Goal: Task Accomplishment & Management: Manage account settings

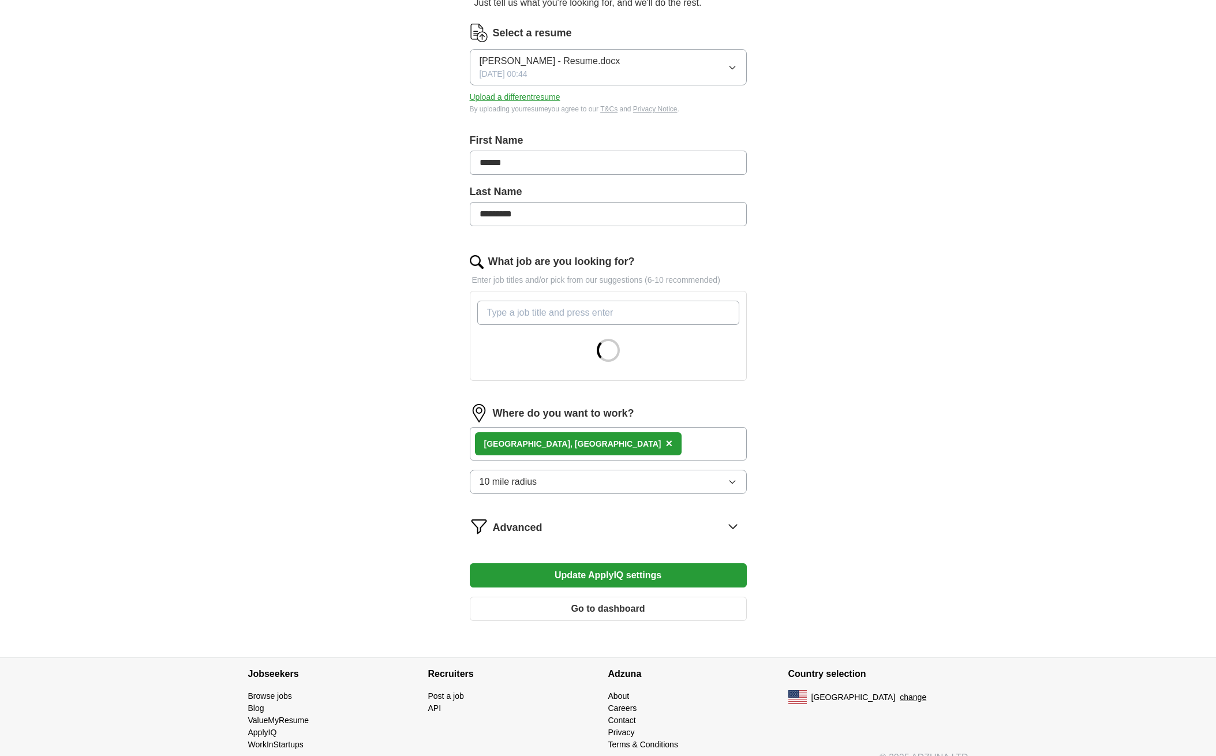
scroll to position [152, 0]
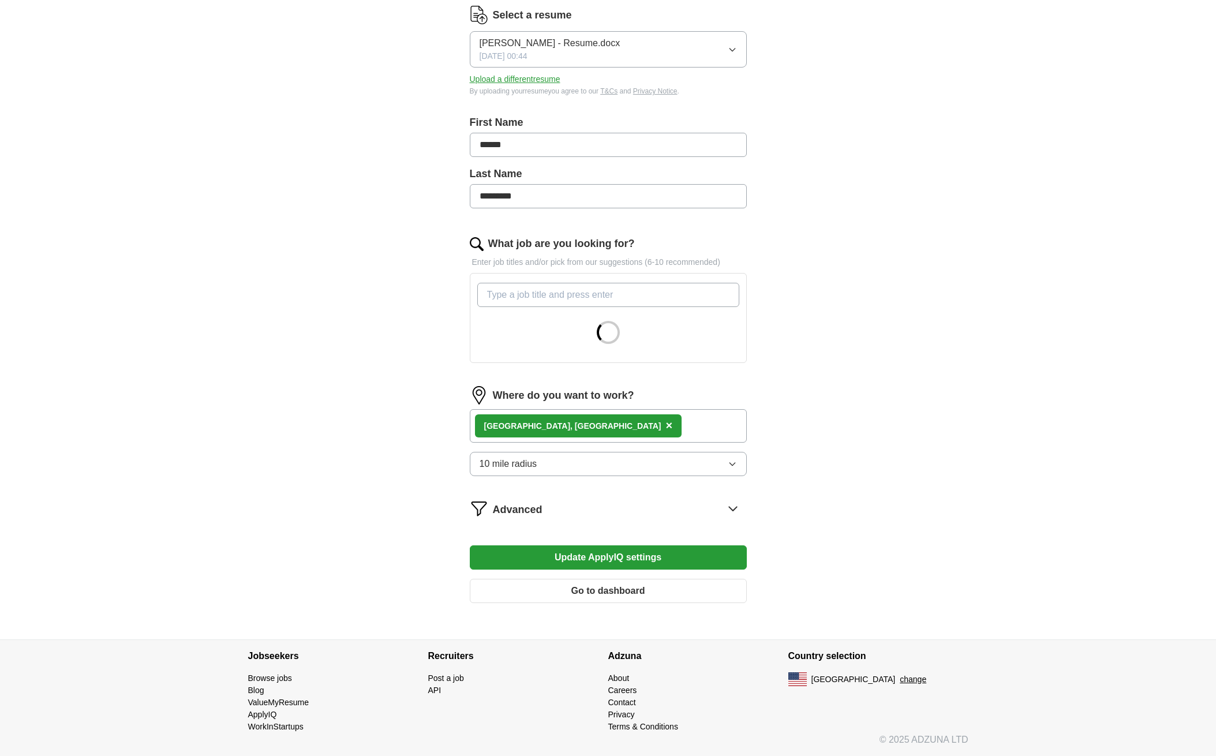
click at [721, 501] on div "Advanced" at bounding box center [620, 508] width 254 height 18
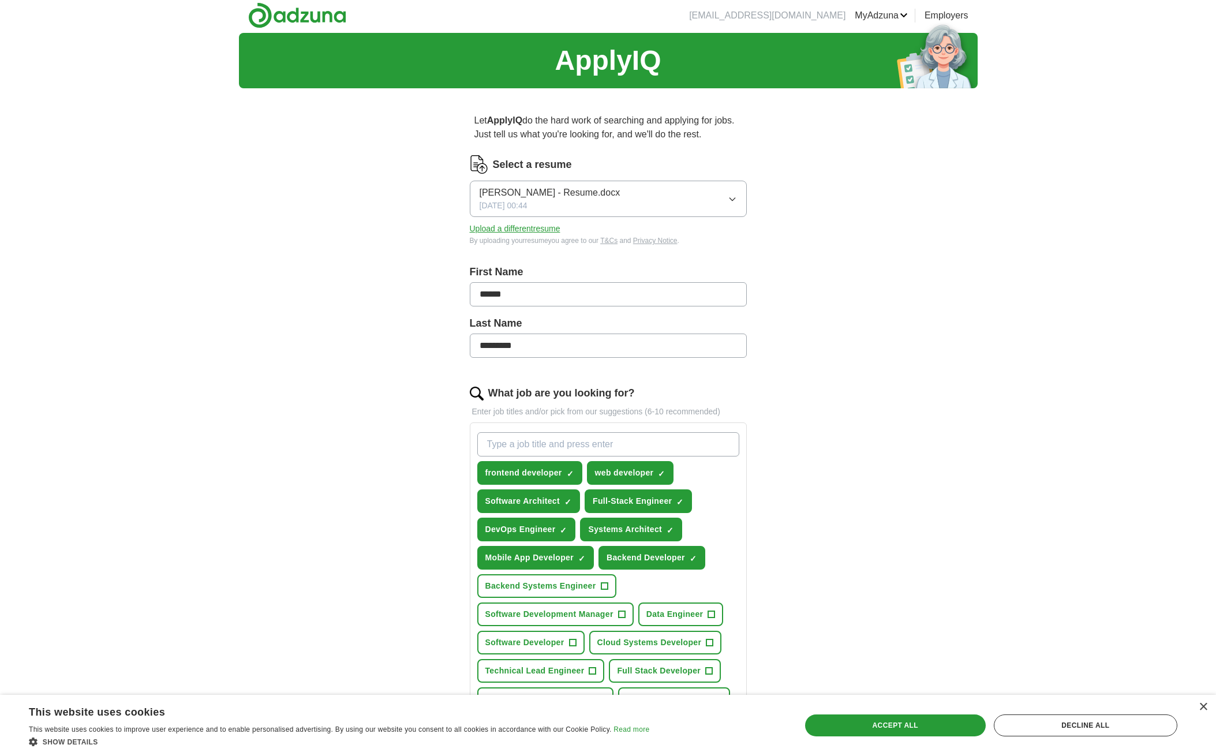
scroll to position [0, 0]
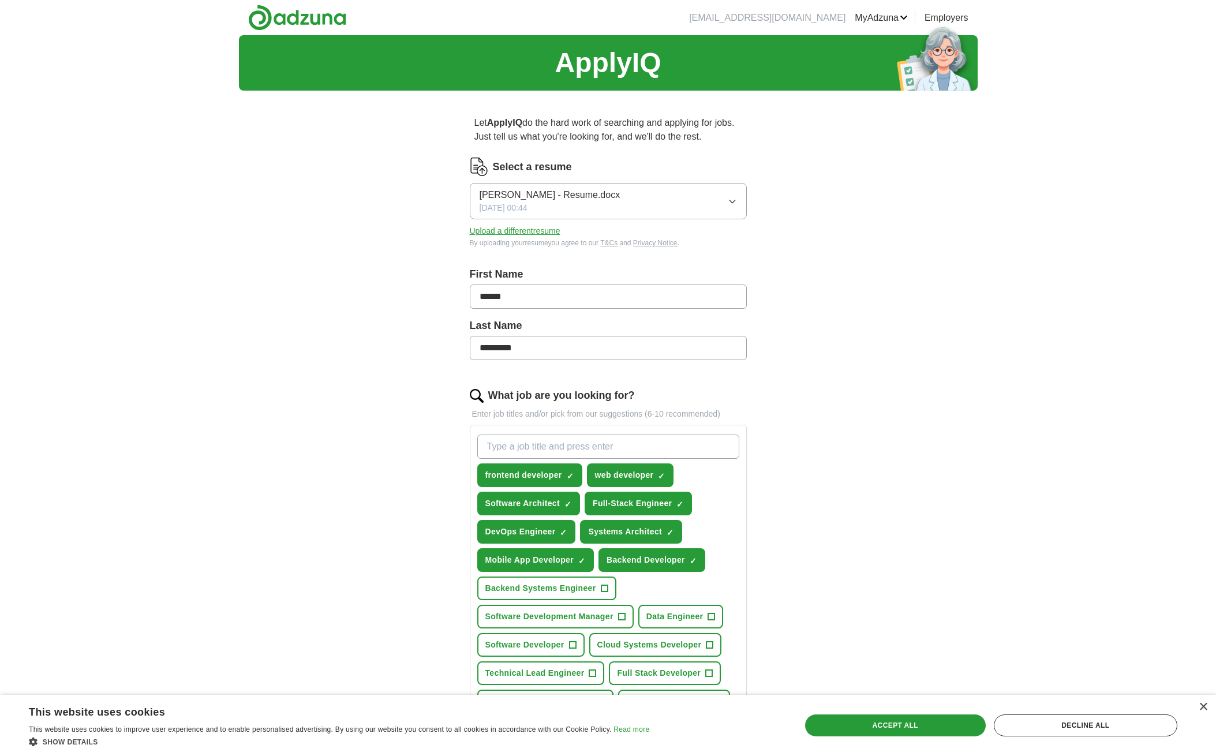
click at [824, 16] on li "[EMAIL_ADDRESS][DOMAIN_NAME]" at bounding box center [767, 18] width 156 height 14
click at [1123, 717] on div "Decline all" at bounding box center [1085, 725] width 183 height 22
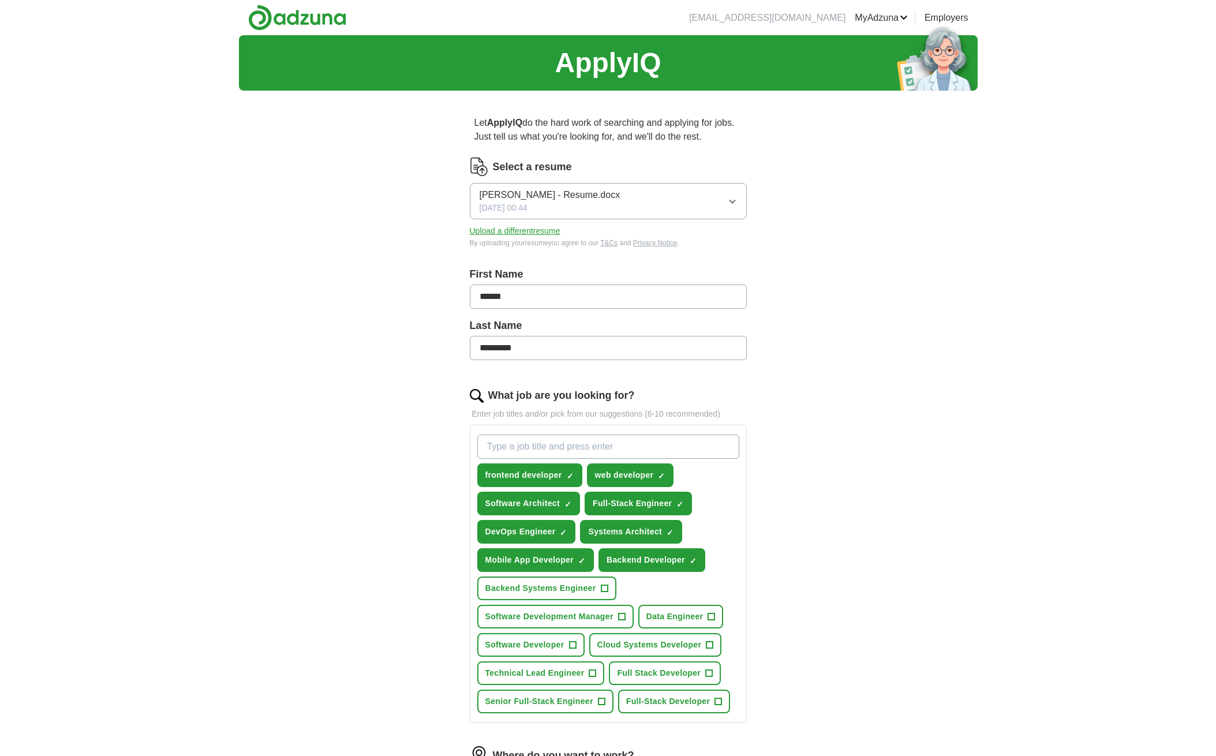
click at [971, 28] on img at bounding box center [937, 57] width 81 height 66
click at [966, 23] on link "Employers" at bounding box center [946, 18] width 44 height 14
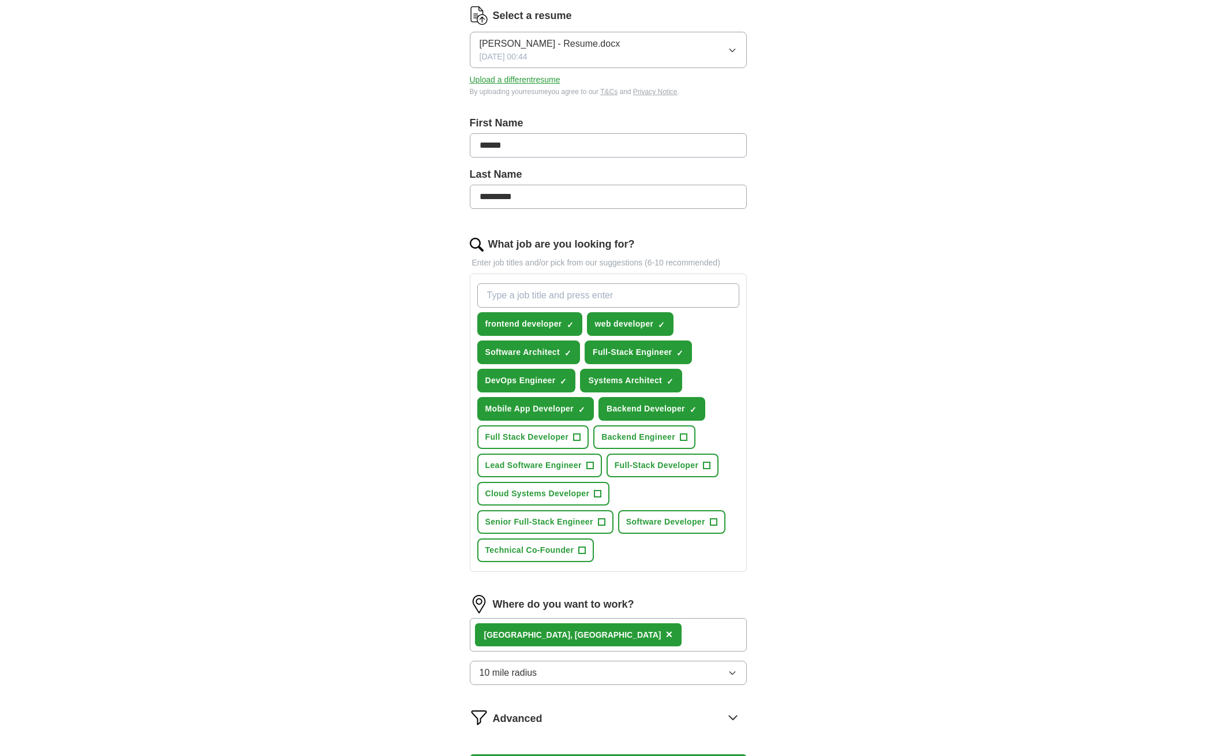
scroll to position [173, 0]
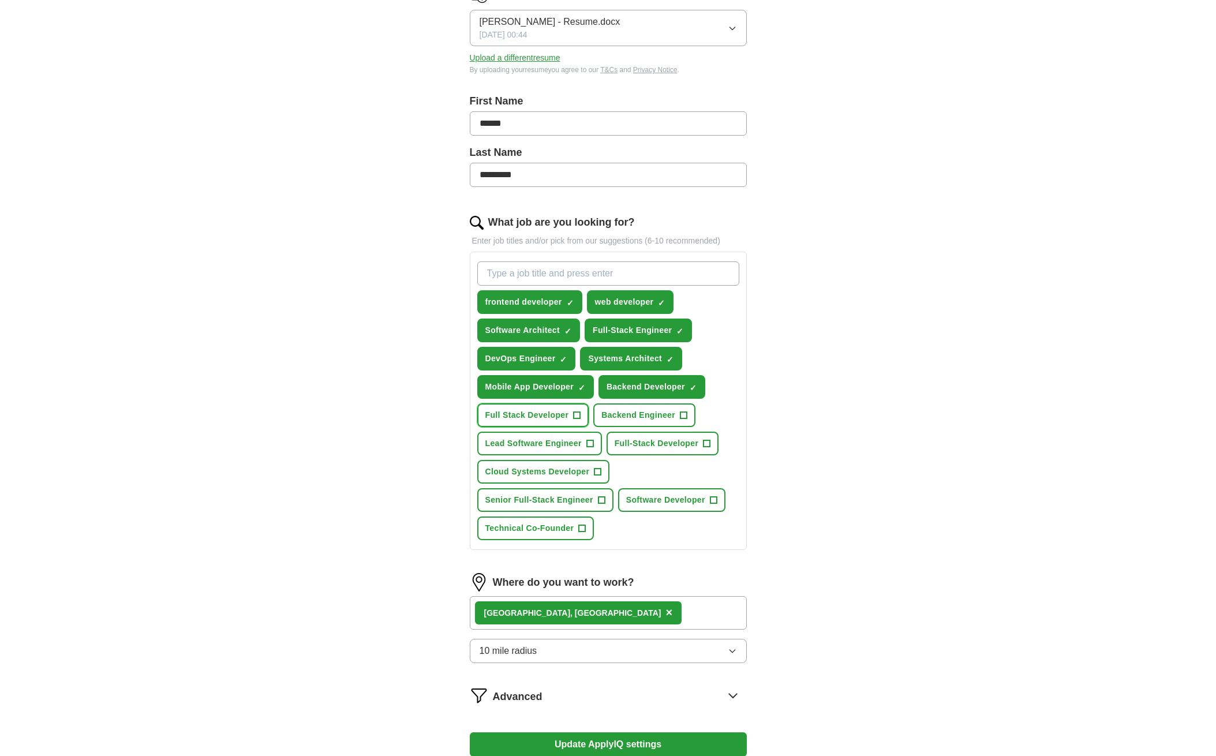
click at [581, 418] on button "Full Stack Developer +" at bounding box center [533, 415] width 112 height 24
click at [587, 444] on span "+" at bounding box center [589, 443] width 7 height 9
click at [627, 448] on span "Full-Stack Developer" at bounding box center [656, 443] width 84 height 12
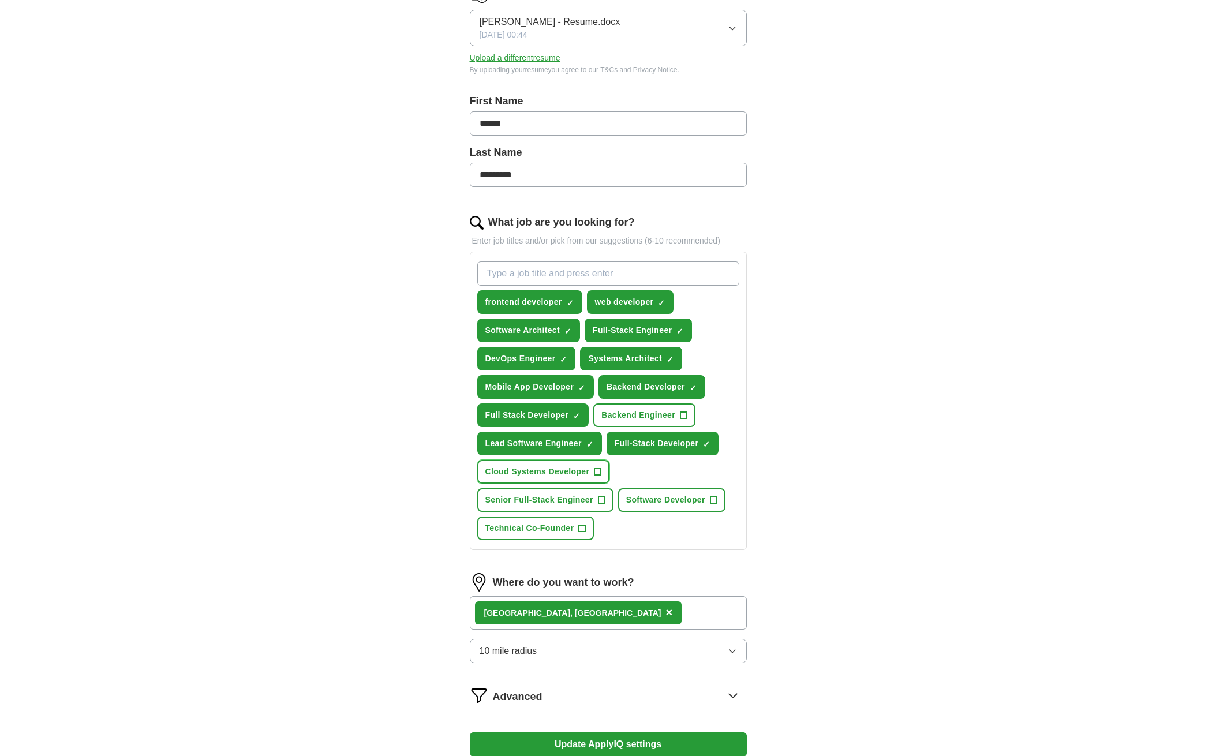
click at [605, 469] on button "Cloud Systems Developer +" at bounding box center [543, 472] width 133 height 24
click at [599, 502] on span "+" at bounding box center [601, 500] width 7 height 9
click at [579, 524] on span "+" at bounding box center [582, 528] width 7 height 9
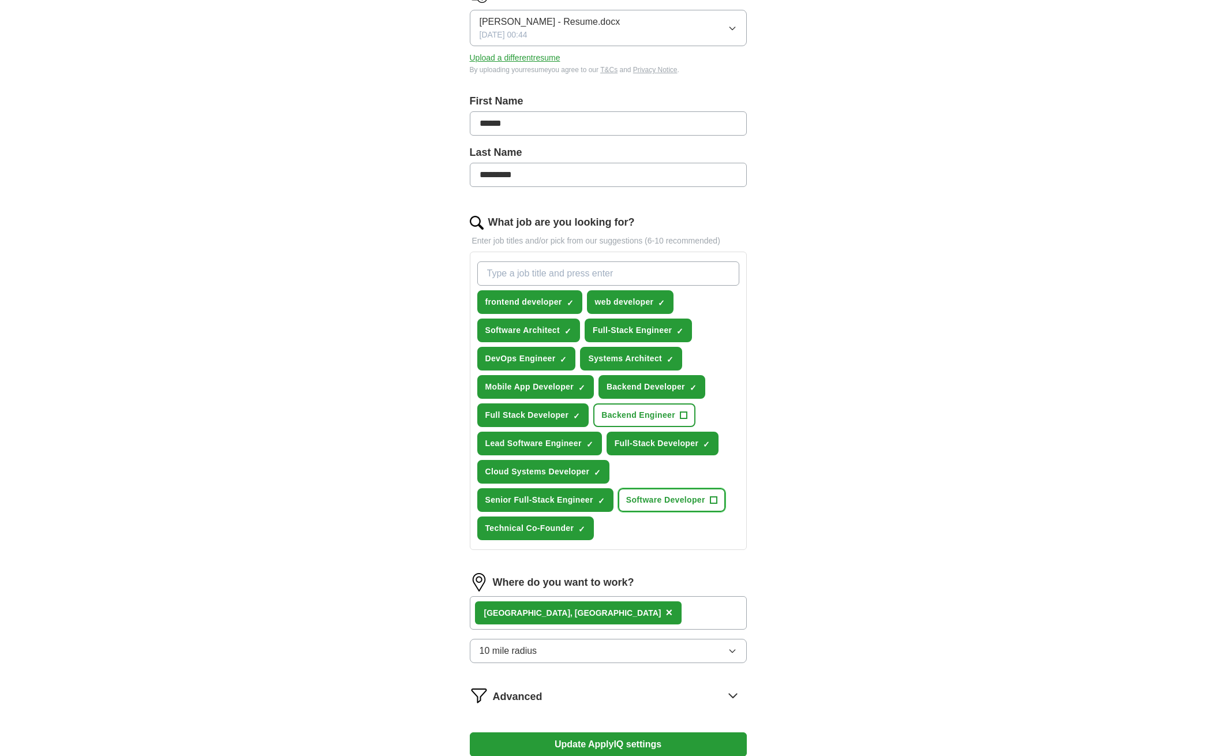
click at [663, 498] on span "Software Developer" at bounding box center [665, 500] width 79 height 12
click at [640, 425] on button "Backend Engineer +" at bounding box center [644, 415] width 102 height 24
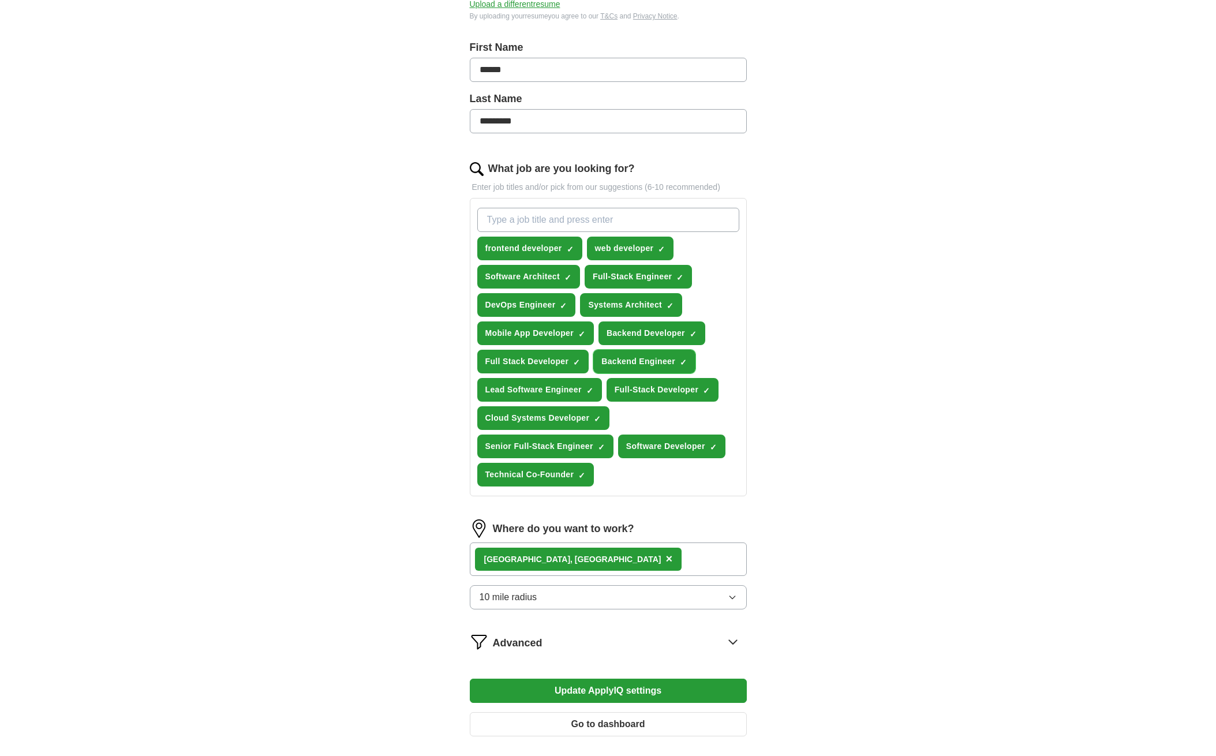
scroll to position [344, 0]
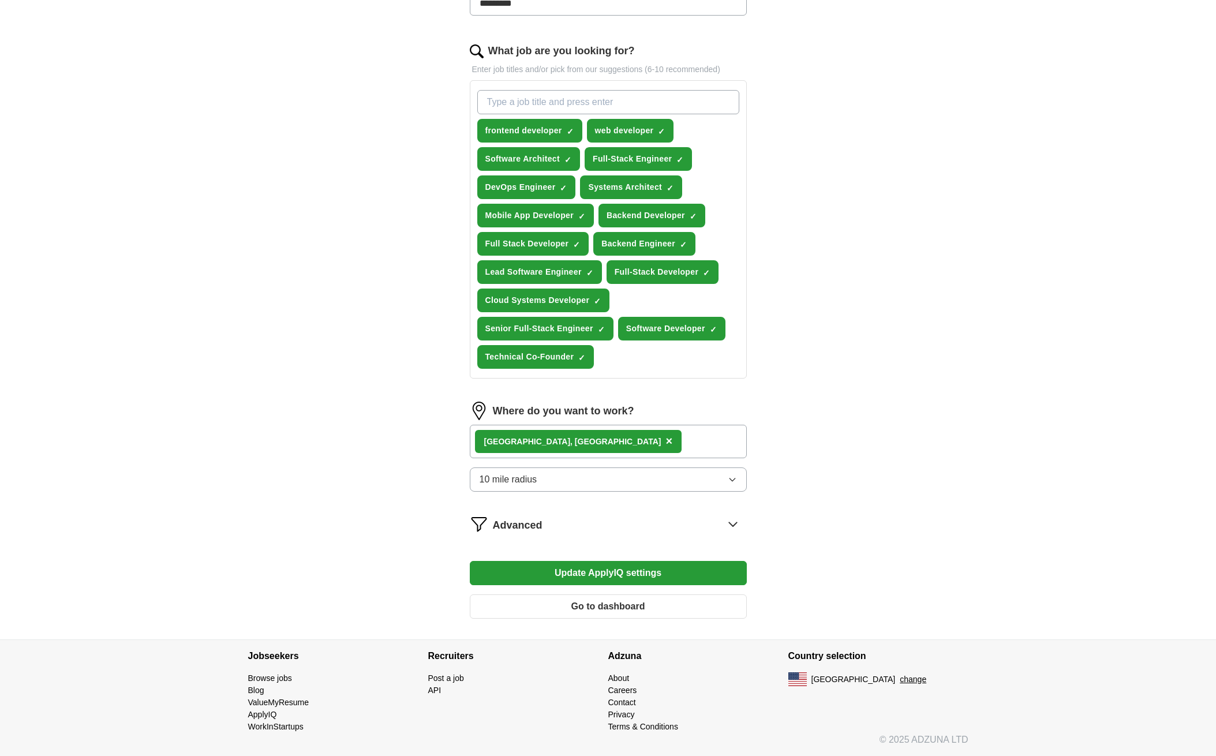
click at [588, 481] on button "10 mile radius" at bounding box center [608, 479] width 277 height 24
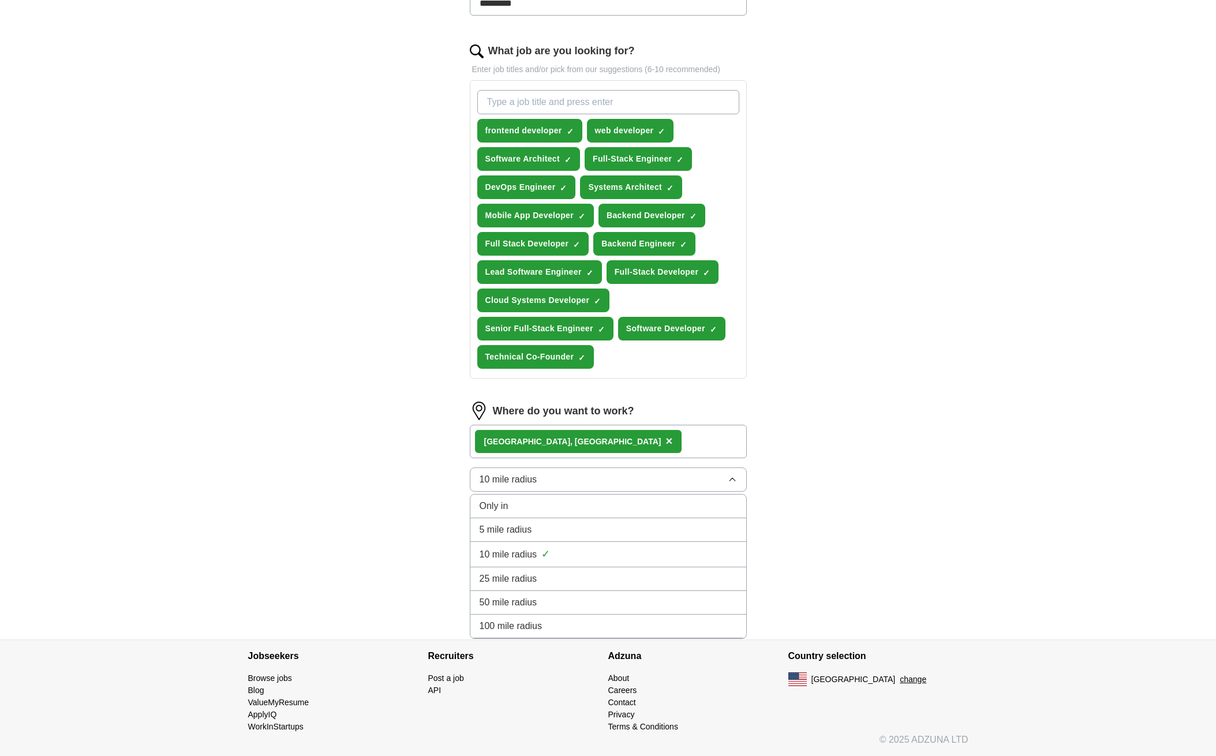
click at [444, 513] on div "Let ApplyIQ do the hard work of searching and applying for jobs. Just tell us w…" at bounding box center [607, 197] width 369 height 884
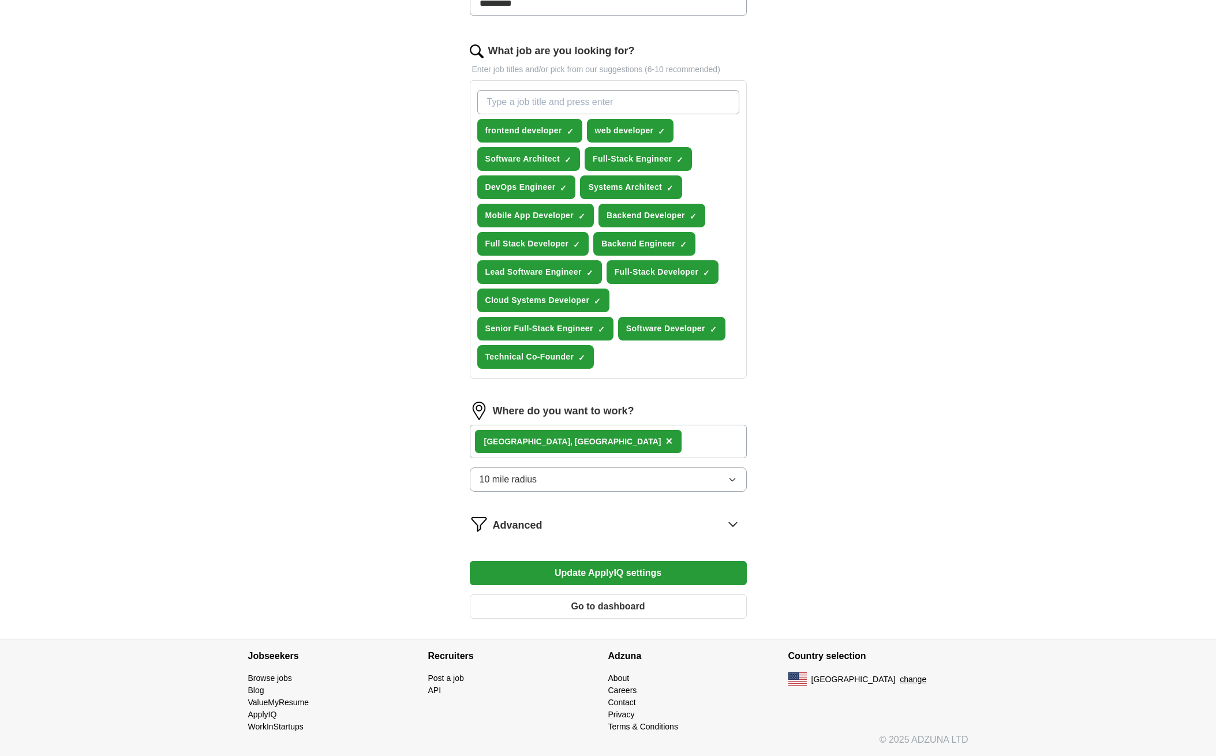
click at [551, 524] on div "Advanced" at bounding box center [620, 524] width 254 height 18
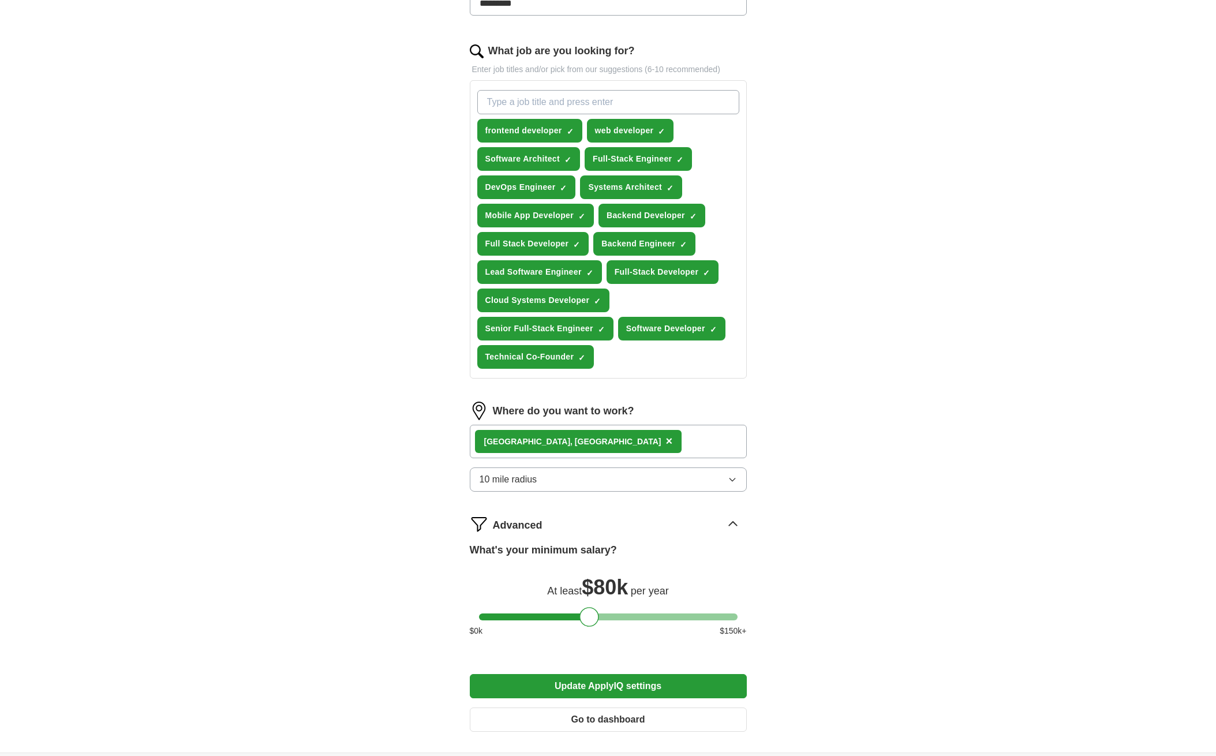
click at [623, 451] on div "[GEOGRAPHIC_DATA], [GEOGRAPHIC_DATA] ×" at bounding box center [608, 441] width 277 height 33
click at [629, 441] on div "[GEOGRAPHIC_DATA], [GEOGRAPHIC_DATA] ×" at bounding box center [608, 441] width 277 height 33
click at [589, 443] on div "[GEOGRAPHIC_DATA], [GEOGRAPHIC_DATA] ×" at bounding box center [608, 441] width 277 height 33
click at [588, 442] on div "[GEOGRAPHIC_DATA], [GEOGRAPHIC_DATA] ×" at bounding box center [608, 441] width 277 height 33
drag, startPoint x: 588, startPoint y: 442, endPoint x: 603, endPoint y: 443, distance: 14.5
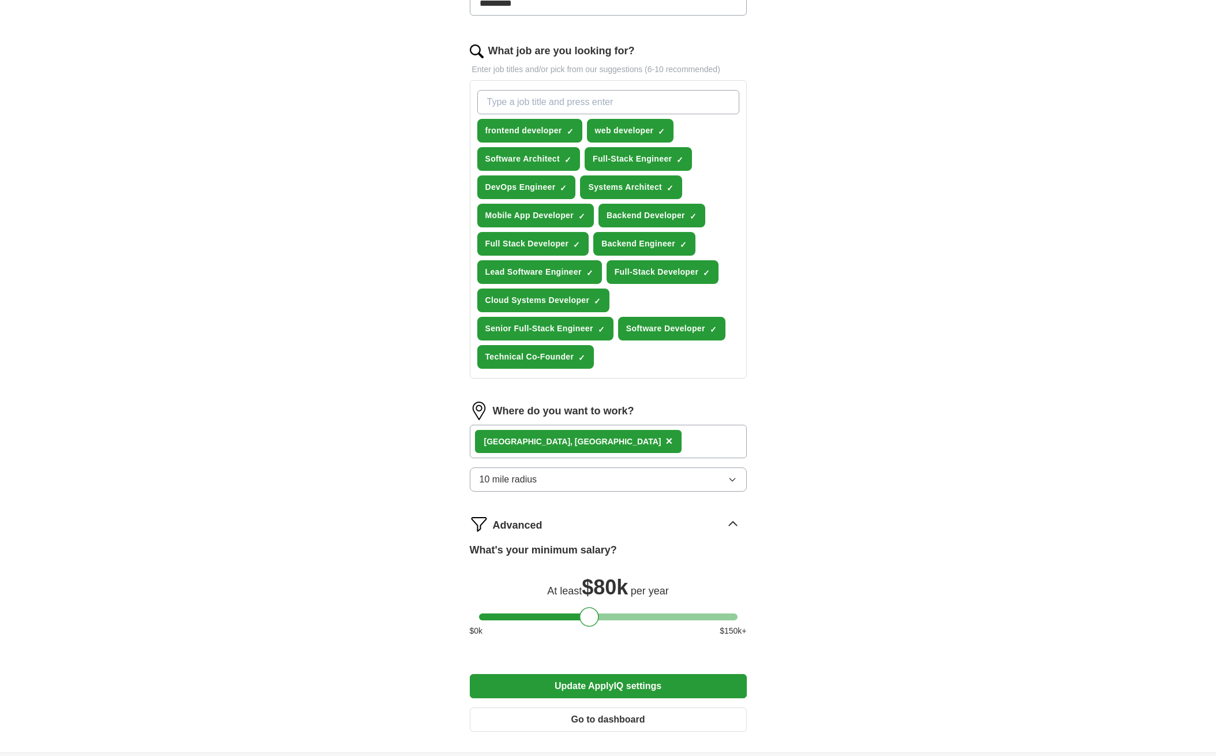
click at [603, 443] on div "[GEOGRAPHIC_DATA], [GEOGRAPHIC_DATA] ×" at bounding box center [608, 441] width 277 height 33
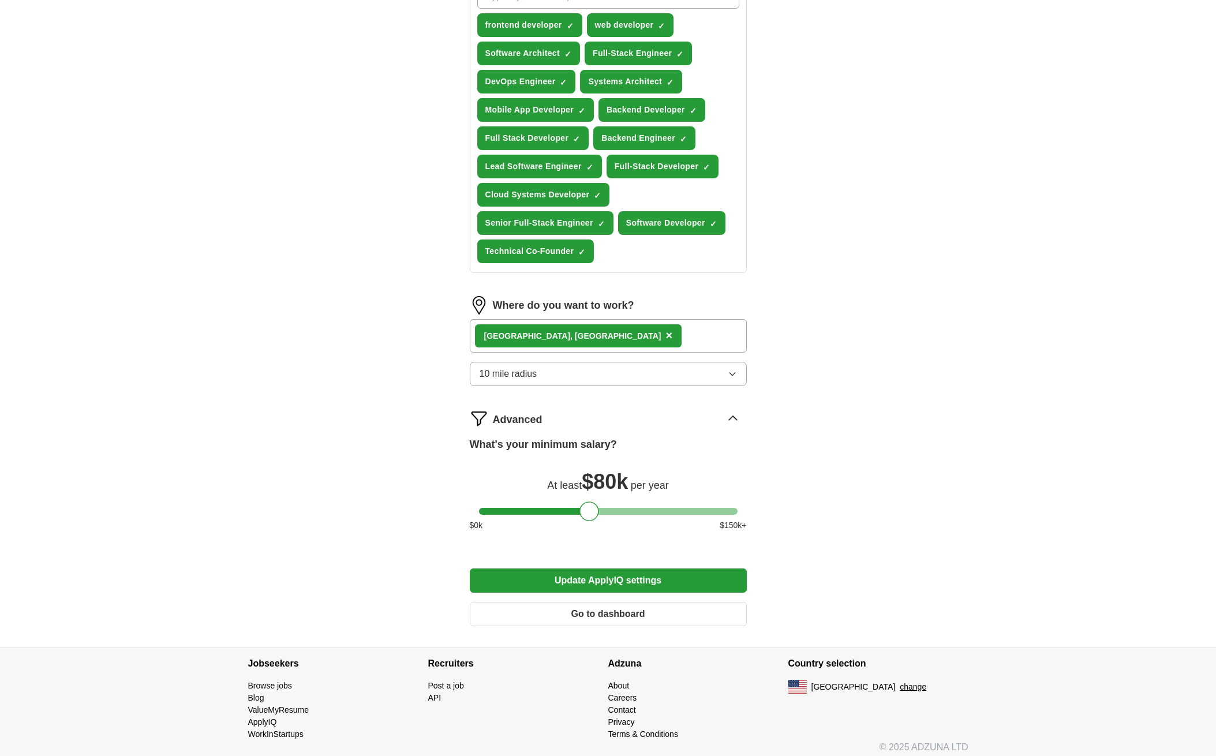
scroll to position [458, 0]
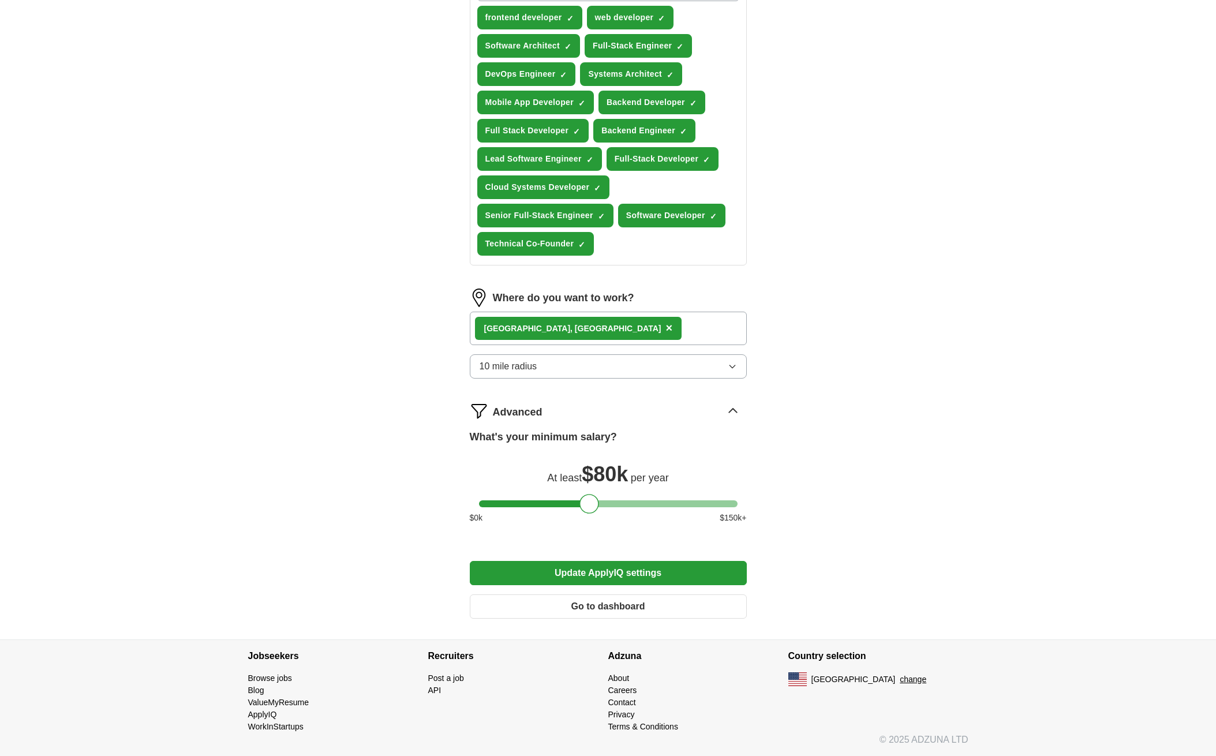
click at [588, 565] on button "Update ApplyIQ settings" at bounding box center [608, 573] width 277 height 24
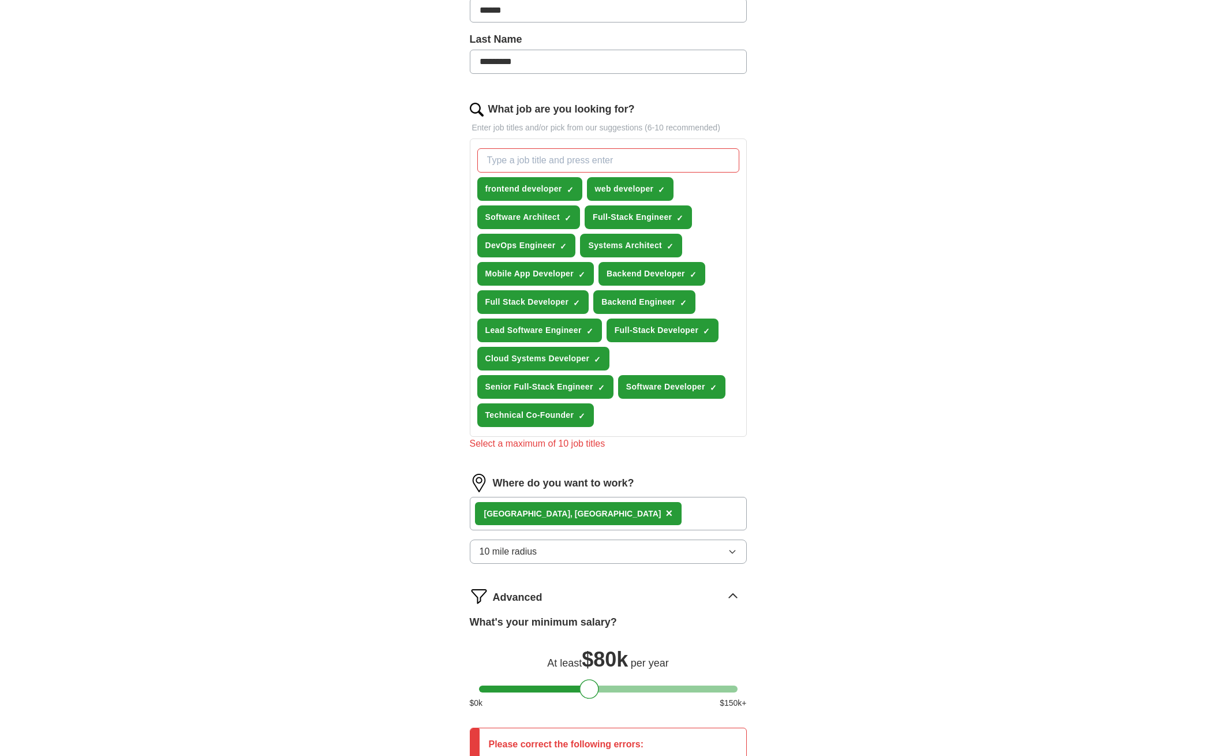
scroll to position [284, 0]
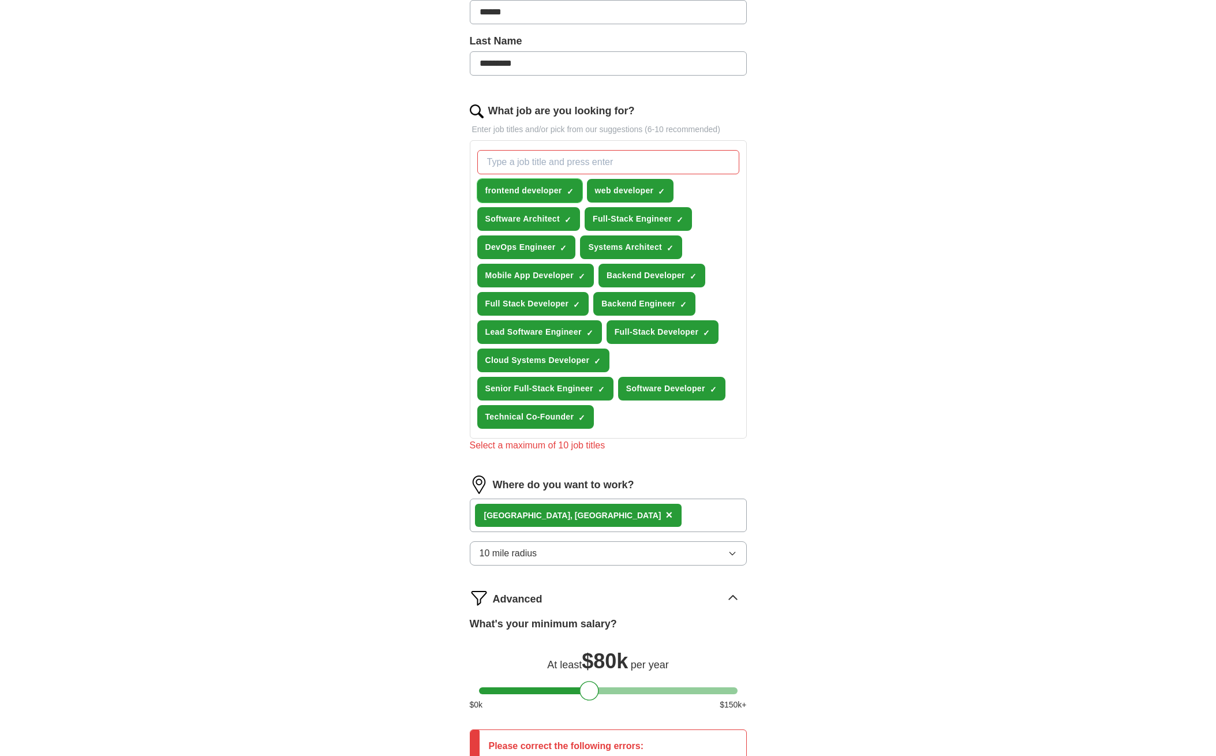
click at [564, 200] on button "frontend developer ✓ ×" at bounding box center [529, 191] width 105 height 24
click at [638, 276] on span "Backend Developer" at bounding box center [645, 275] width 78 height 12
click at [639, 296] on button "Backend Engineer ✓ ×" at bounding box center [644, 304] width 102 height 24
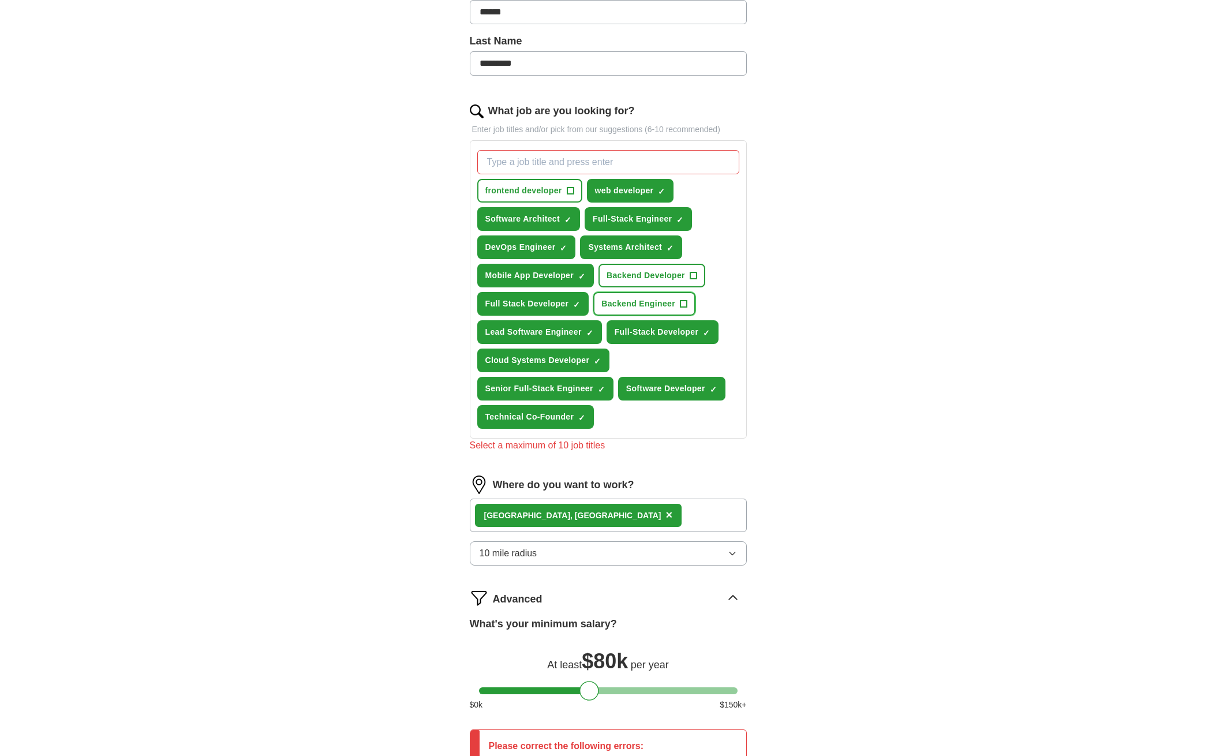
click at [647, 301] on span "Backend Engineer" at bounding box center [638, 304] width 74 height 12
click at [778, 267] on div "Let ApplyIQ do the hard work of searching and applying for jobs. Just tell us w…" at bounding box center [607, 346] width 369 height 1063
click at [620, 197] on button "web developer ✓ ×" at bounding box center [630, 191] width 87 height 24
click at [560, 220] on button "Software Architect ✓ ×" at bounding box center [528, 219] width 103 height 24
click at [663, 239] on button "Systems Architect ✓ ×" at bounding box center [631, 247] width 102 height 24
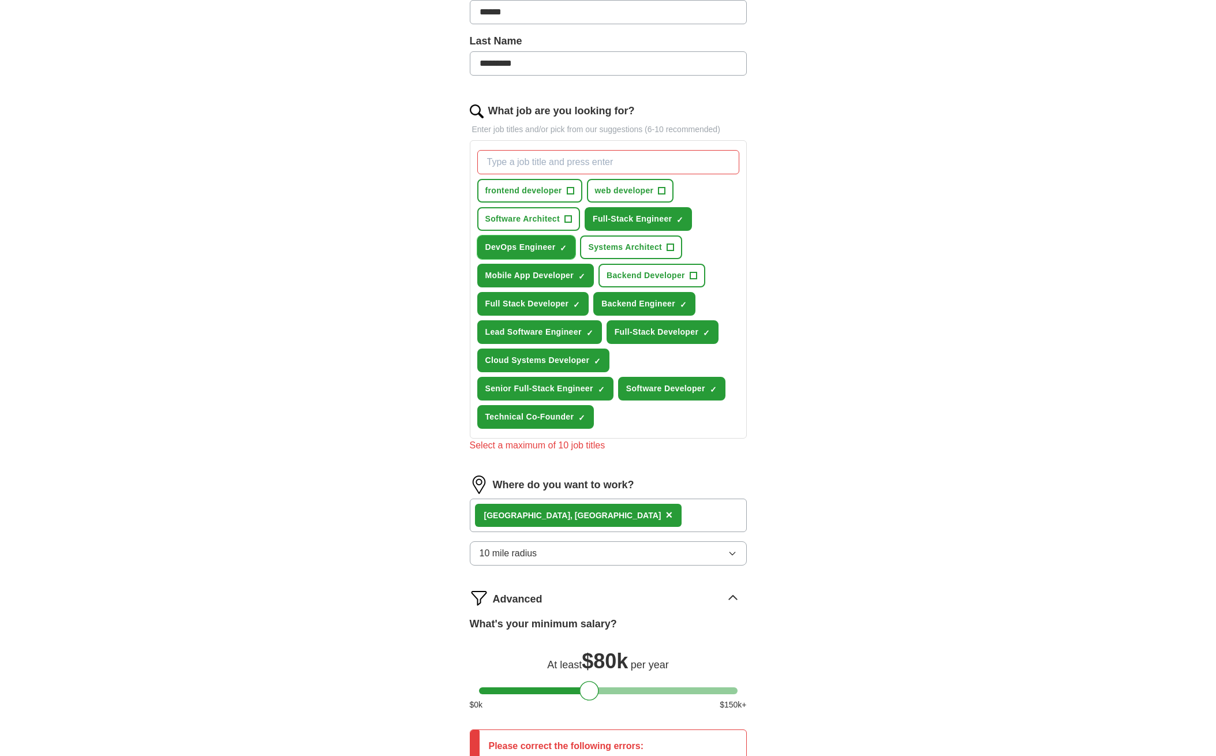
click at [557, 252] on button "DevOps Engineer ✓ ×" at bounding box center [526, 247] width 99 height 24
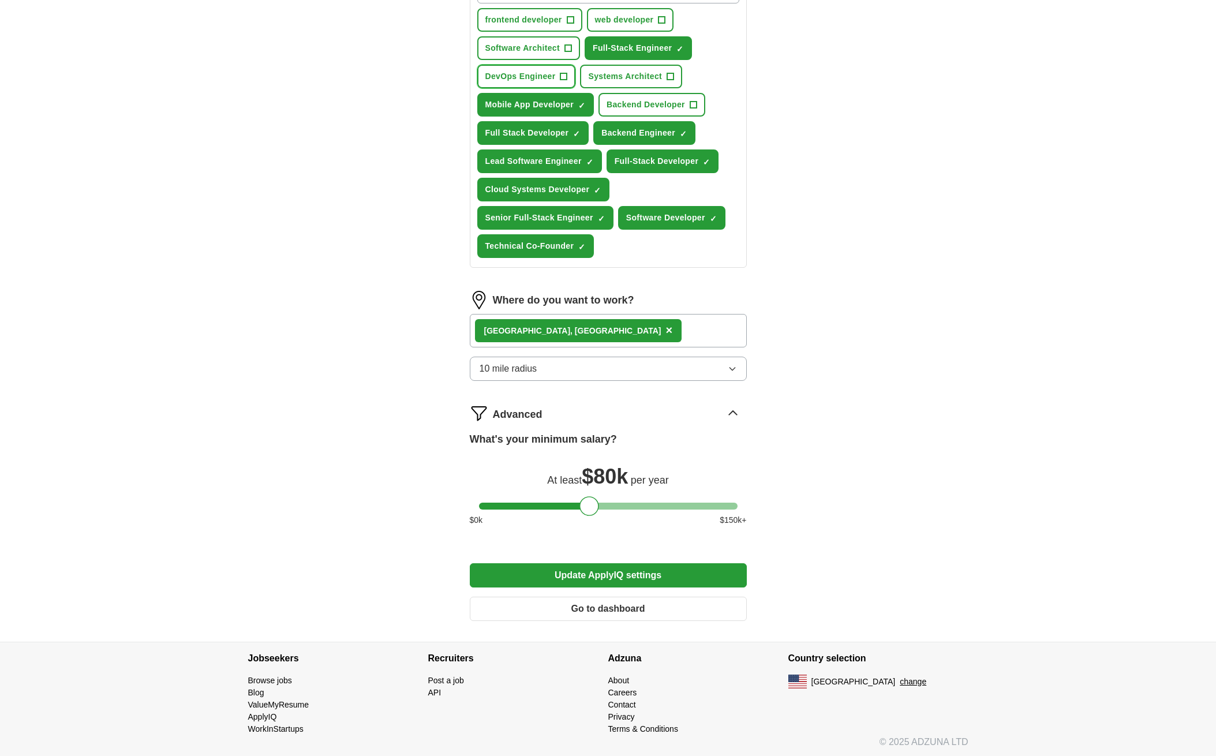
scroll to position [458, 0]
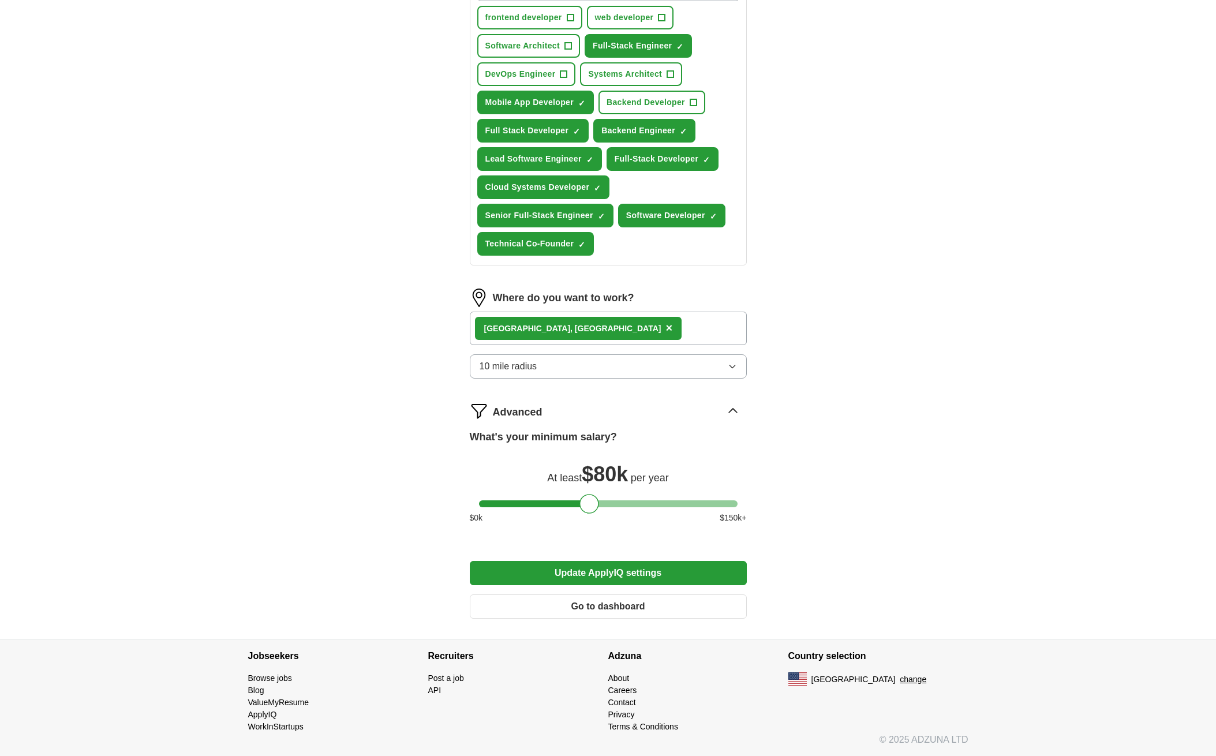
click at [635, 571] on button "Update ApplyIQ settings" at bounding box center [608, 573] width 277 height 24
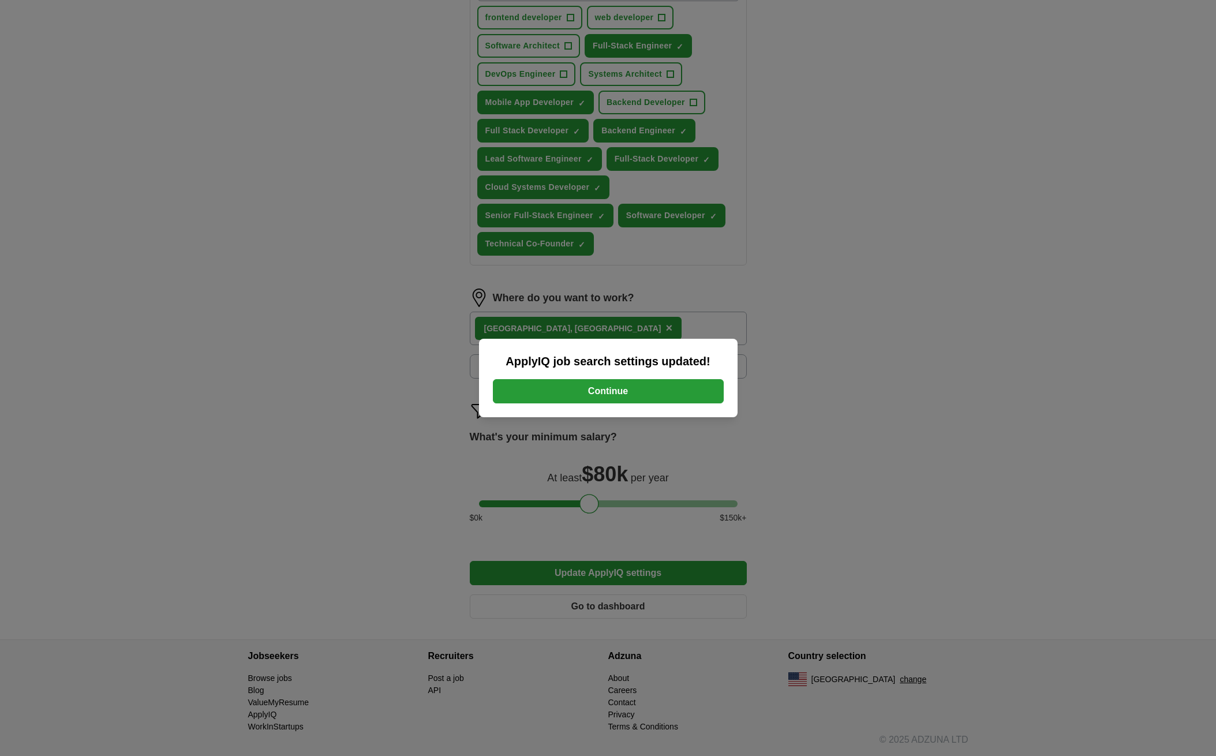
click at [623, 393] on button "Continue" at bounding box center [608, 391] width 231 height 24
